Goal: Information Seeking & Learning: Check status

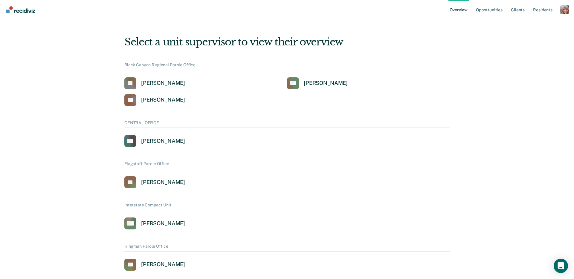
drag, startPoint x: 565, startPoint y: 12, endPoint x: 534, endPoint y: 17, distance: 31.3
click at [565, 12] on div "Profile dropdown button" at bounding box center [565, 10] width 10 height 10
click at [529, 25] on link "Profile" at bounding box center [540, 27] width 39 height 5
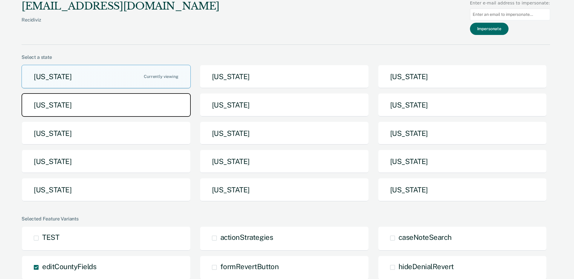
click at [116, 102] on button "[US_STATE]" at bounding box center [106, 105] width 169 height 24
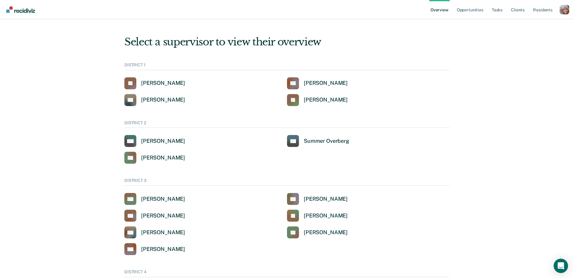
click at [564, 10] on div "Profile dropdown button" at bounding box center [565, 10] width 10 height 10
click at [532, 56] on link "Go to Operations" at bounding box center [534, 56] width 51 height 5
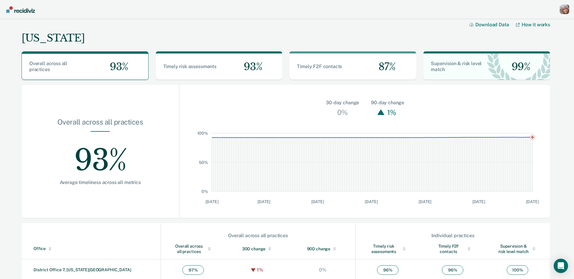
scroll to position [137, 0]
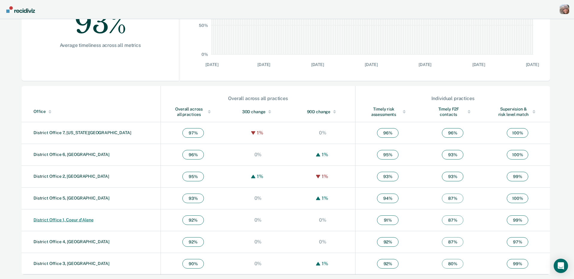
click at [61, 220] on link "District Office 1, Coeur d'Alene" at bounding box center [63, 220] width 60 height 5
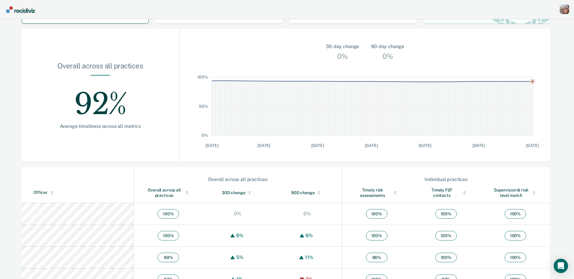
scroll to position [57, 0]
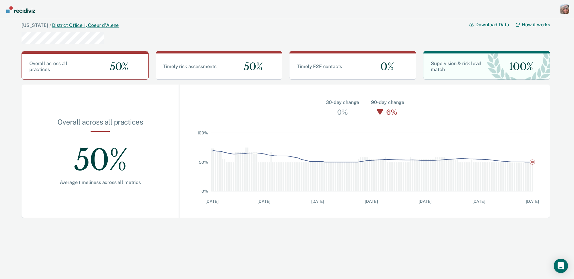
click at [58, 27] on link "District Office 1, Coeur d'Alene" at bounding box center [85, 25] width 67 height 6
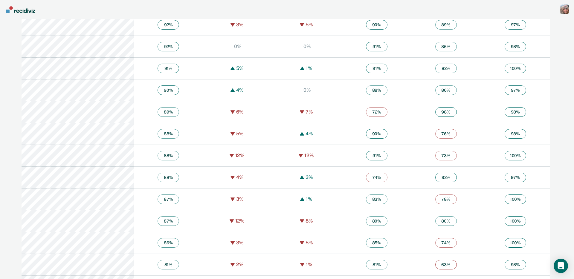
scroll to position [530, 0]
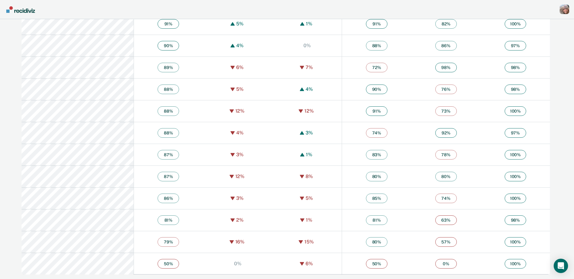
drag, startPoint x: 10, startPoint y: 264, endPoint x: 17, endPoint y: 264, distance: 6.6
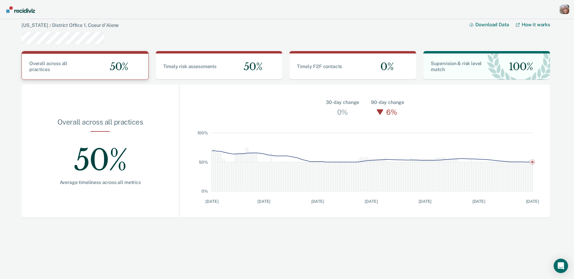
click at [97, 68] on div "50%" at bounding box center [116, 67] width 63 height 26
click at [210, 69] on div "Timely risk assessments" at bounding box center [187, 67] width 63 height 6
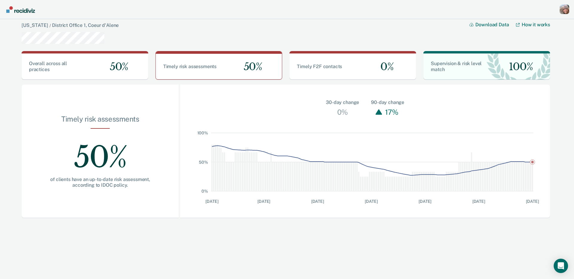
click at [192, 28] on div "[US_STATE] / District Office 1, Coeur d'Alene Download Data How it works" at bounding box center [286, 32] width 529 height 27
click at [438, 30] on div "[US_STATE] / District Office 1, Coeur d'Alene Download Data How it works" at bounding box center [286, 32] width 529 height 27
click at [565, 12] on div "Profile dropdown button" at bounding box center [565, 9] width 10 height 10
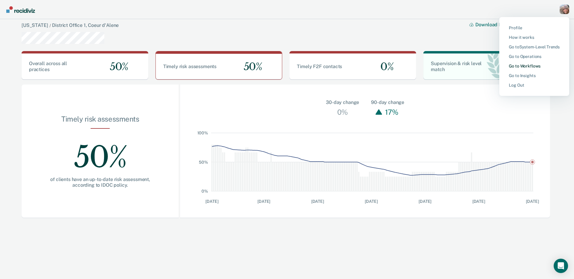
click at [528, 66] on link "Go to Workflows" at bounding box center [534, 66] width 51 height 5
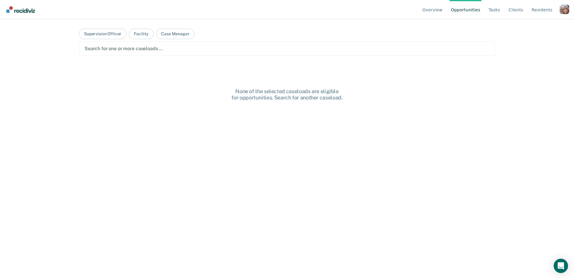
click at [187, 54] on div "Search for one or more caseloads …" at bounding box center [287, 49] width 416 height 14
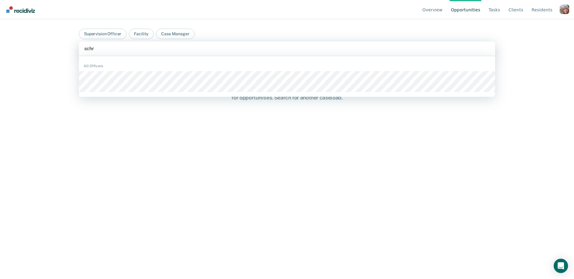
type input "schr"
drag, startPoint x: 423, startPoint y: 22, endPoint x: 430, endPoint y: 16, distance: 9.6
click at [428, 19] on div "Overview Opportunities Tasks Client s Resident s Profile How it works Go to Sys…" at bounding box center [287, 139] width 574 height 279
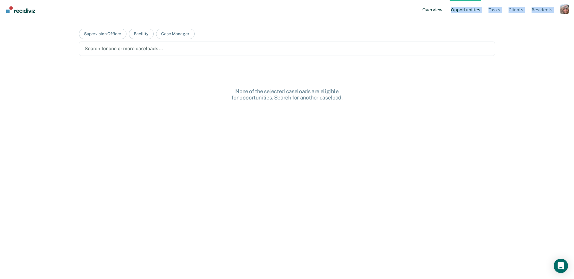
click at [437, 7] on link "Overview" at bounding box center [432, 9] width 23 height 19
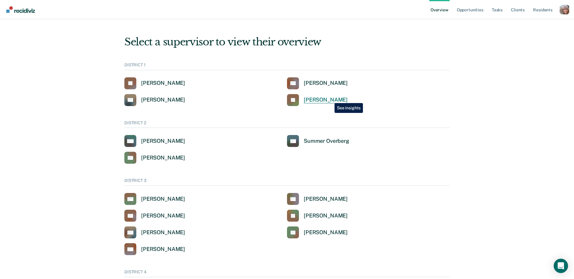
click at [330, 99] on div "[PERSON_NAME]" at bounding box center [326, 100] width 44 height 7
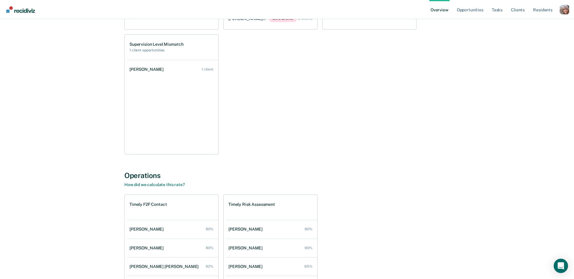
scroll to position [481, 0]
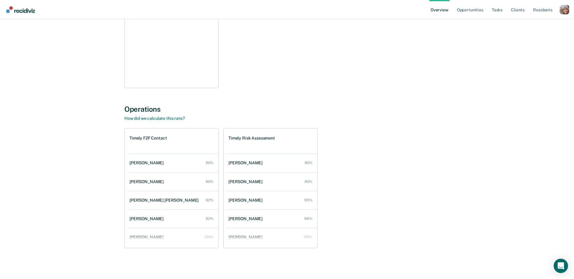
click at [157, 138] on h1 "Timely F2F Contact" at bounding box center [147, 138] width 37 height 5
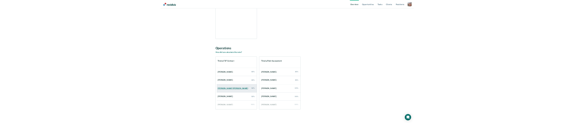
scroll to position [43, 0]
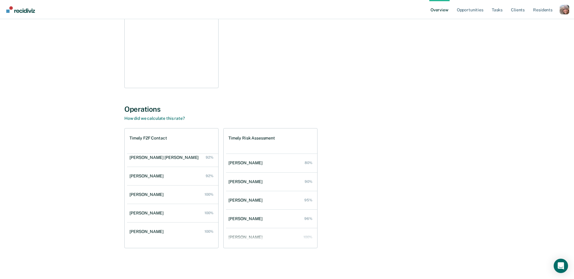
click at [375, 139] on div "Timely F2F Contact [PERSON_NAME] 80% [PERSON_NAME] 80% [PERSON_NAME] [PERSON_NA…" at bounding box center [286, 188] width 325 height 120
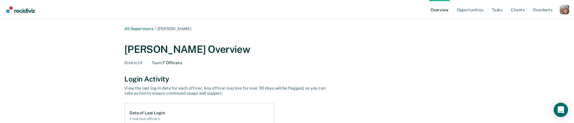
drag, startPoint x: 401, startPoint y: 45, endPoint x: 412, endPoint y: 14, distance: 33.4
click at [401, 37] on div "Jeffery Schraeder Overview District : 1 Team : 7 Officers" at bounding box center [286, 53] width 325 height 34
click at [439, 9] on link "Overview" at bounding box center [439, 9] width 20 height 19
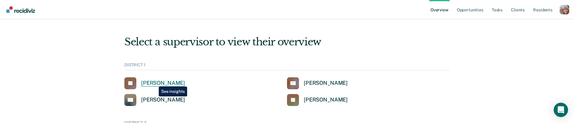
click at [154, 82] on div "[PERSON_NAME]" at bounding box center [163, 83] width 44 height 7
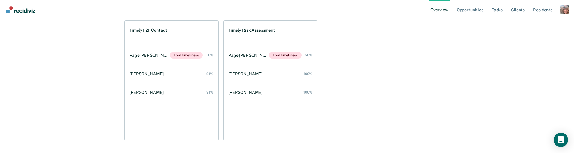
scroll to position [414, 0]
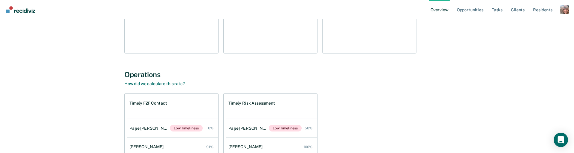
click at [378, 123] on div "Timely F2F Contact Page Felbinger Low Timeliness 0% Scott Flechsing 91% Clinton…" at bounding box center [286, 153] width 325 height 120
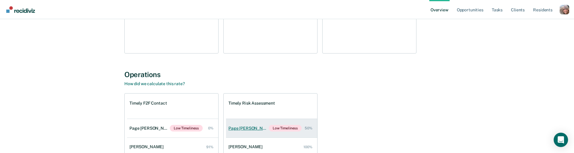
click at [245, 123] on div "Page Felbinger" at bounding box center [248, 128] width 40 height 5
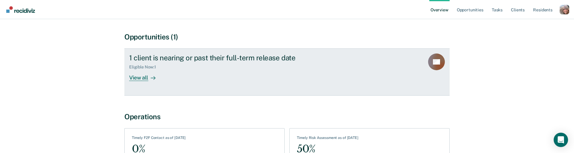
scroll to position [156, 0]
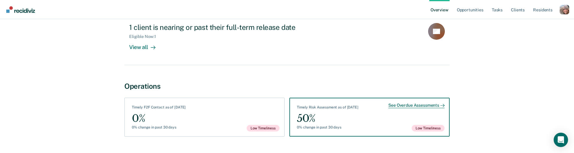
click at [325, 123] on div "50%" at bounding box center [328, 118] width 62 height 13
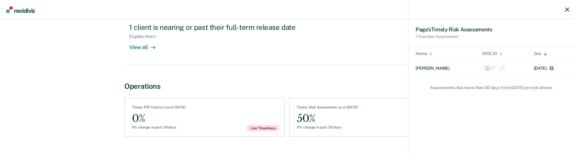
click at [162, 118] on div "Page ’s Timely Risk Assessment s 1 Overdue Assessment Name IDOC ID Due Leela Ca…" at bounding box center [287, 76] width 574 height 153
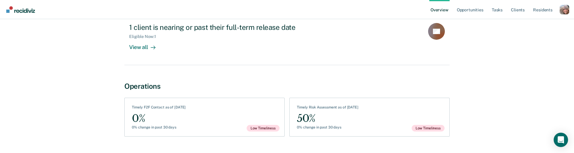
click at [157, 116] on div "0%" at bounding box center [159, 118] width 54 height 13
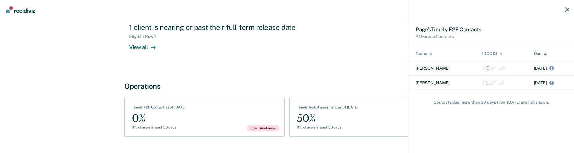
click at [69, 56] on div "Page ’s Timely F2F Contact s 2 Overdue Contacts Name IDOC ID Due Leela Campbell…" at bounding box center [287, 76] width 574 height 153
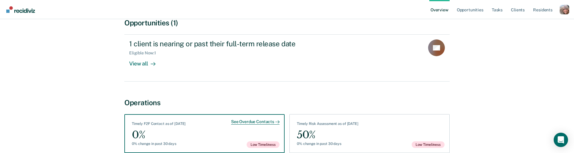
scroll to position [141, 0]
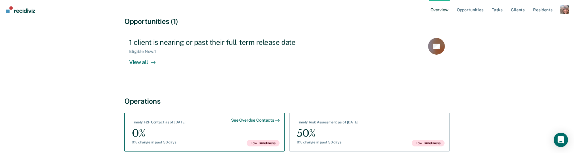
click at [161, 123] on div "0%" at bounding box center [159, 133] width 54 height 13
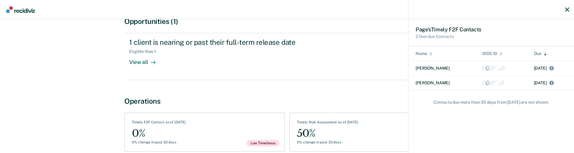
click at [25, 68] on div "Page ’s Timely F2F Contact s 2 Overdue Contacts Name IDOC ID Due Leela Campbell…" at bounding box center [287, 76] width 574 height 153
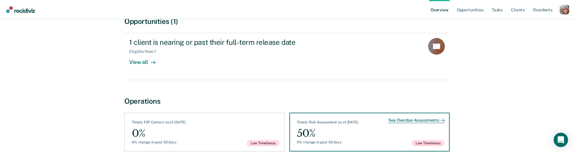
click at [373, 123] on div "See Overdue Assessments Timely Risk Assessment as of October 6 50% 0% change in…" at bounding box center [369, 132] width 160 height 39
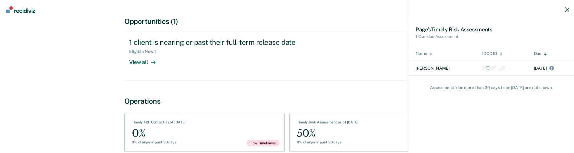
click at [348, 55] on div "Page ’s Timely Risk Assessment s 1 Overdue Assessment Name IDOC ID Due Leela Ca…" at bounding box center [287, 76] width 574 height 153
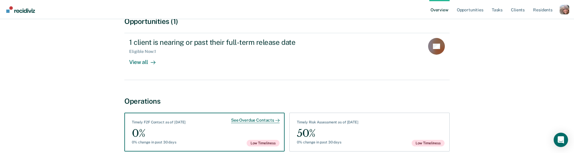
click at [200, 123] on div "See Overdue Contacts Timely F2F Contact as of October 6 0% 0% change in past 30…" at bounding box center [204, 132] width 160 height 39
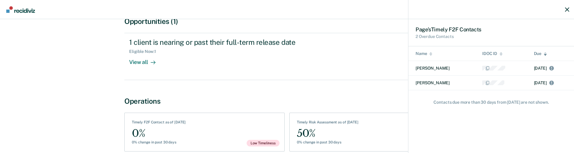
click at [78, 117] on div "Page ’s Timely F2F Contact s 2 Overdue Contacts Name IDOC ID Due Leela Campbell…" at bounding box center [287, 76] width 574 height 153
